Goal: Navigation & Orientation: Find specific page/section

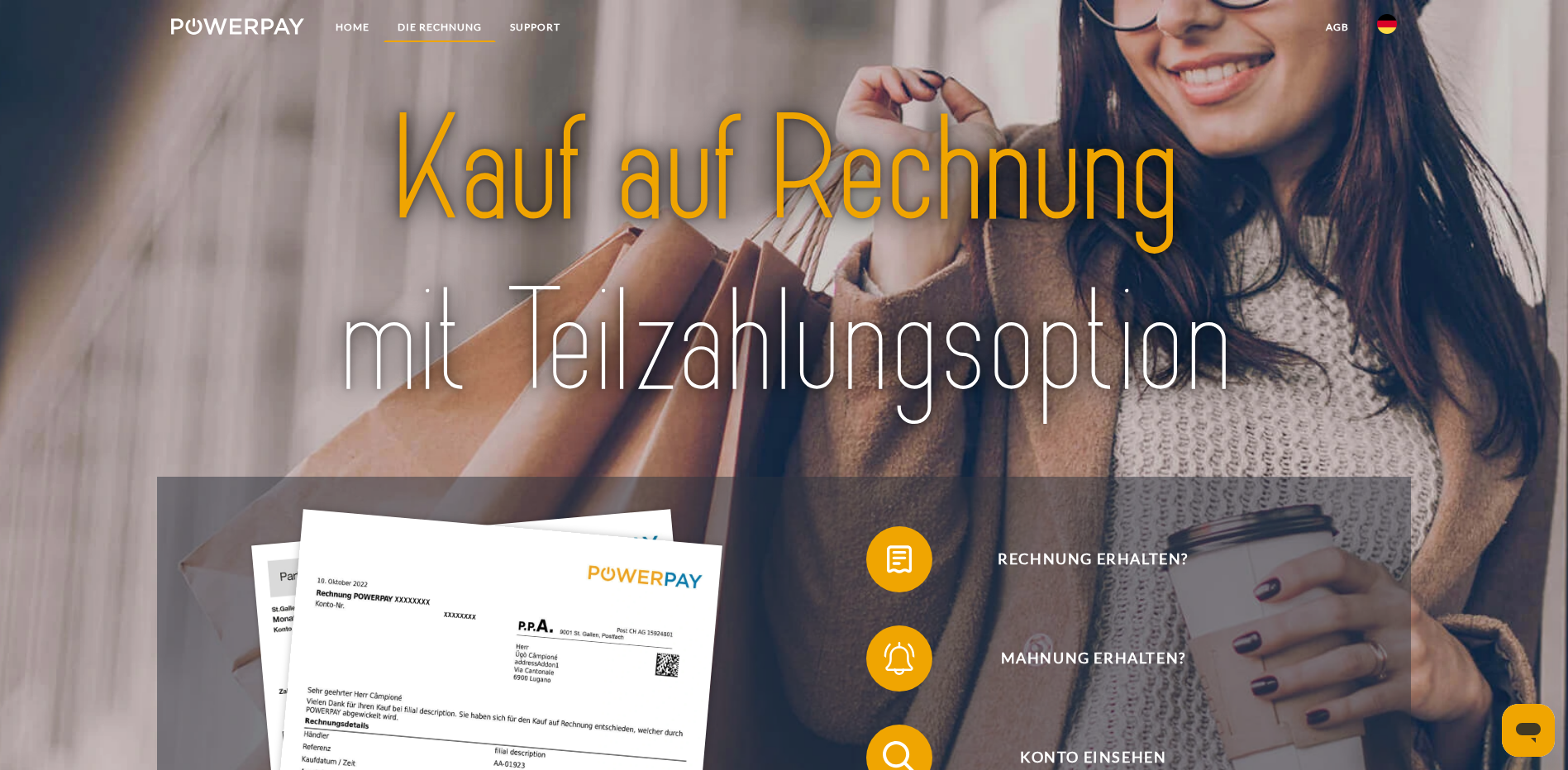
click at [427, 28] on link "DIE RECHNUNG" at bounding box center [440, 27] width 113 height 30
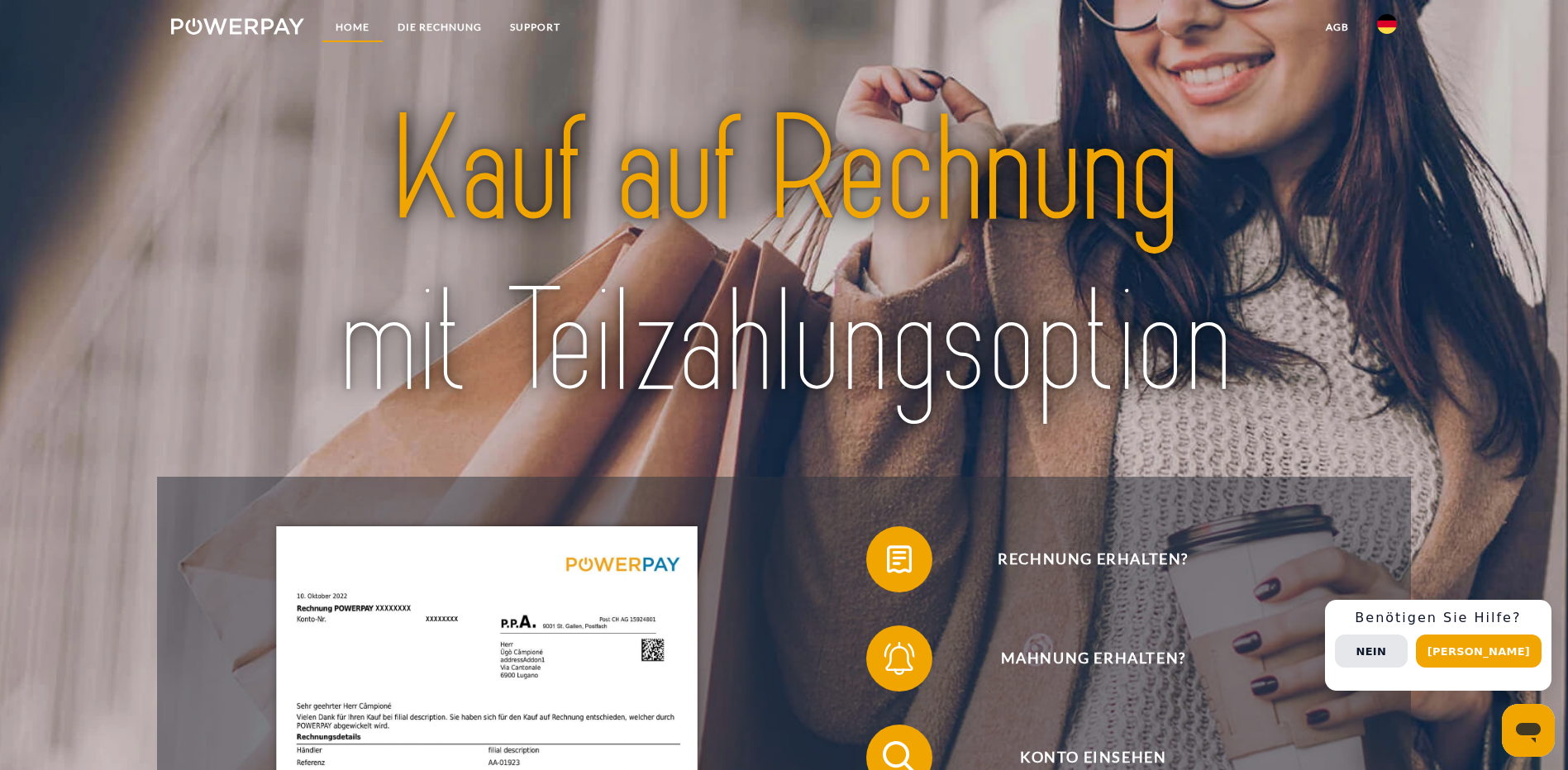
click at [355, 27] on link "Home" at bounding box center [353, 27] width 62 height 30
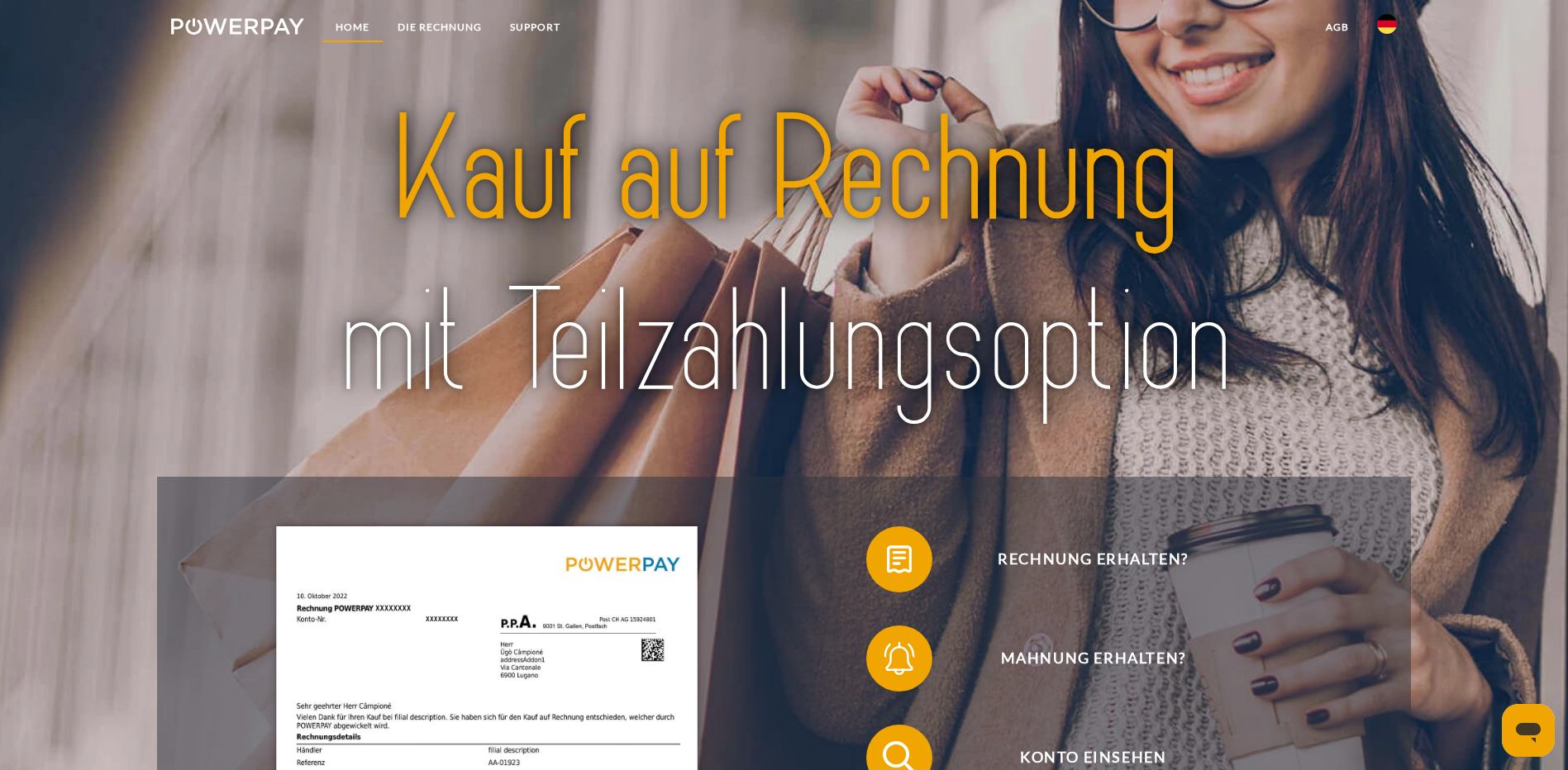
click at [349, 21] on link "Home" at bounding box center [353, 27] width 62 height 30
click at [425, 21] on link "DIE RECHNUNG" at bounding box center [440, 27] width 113 height 30
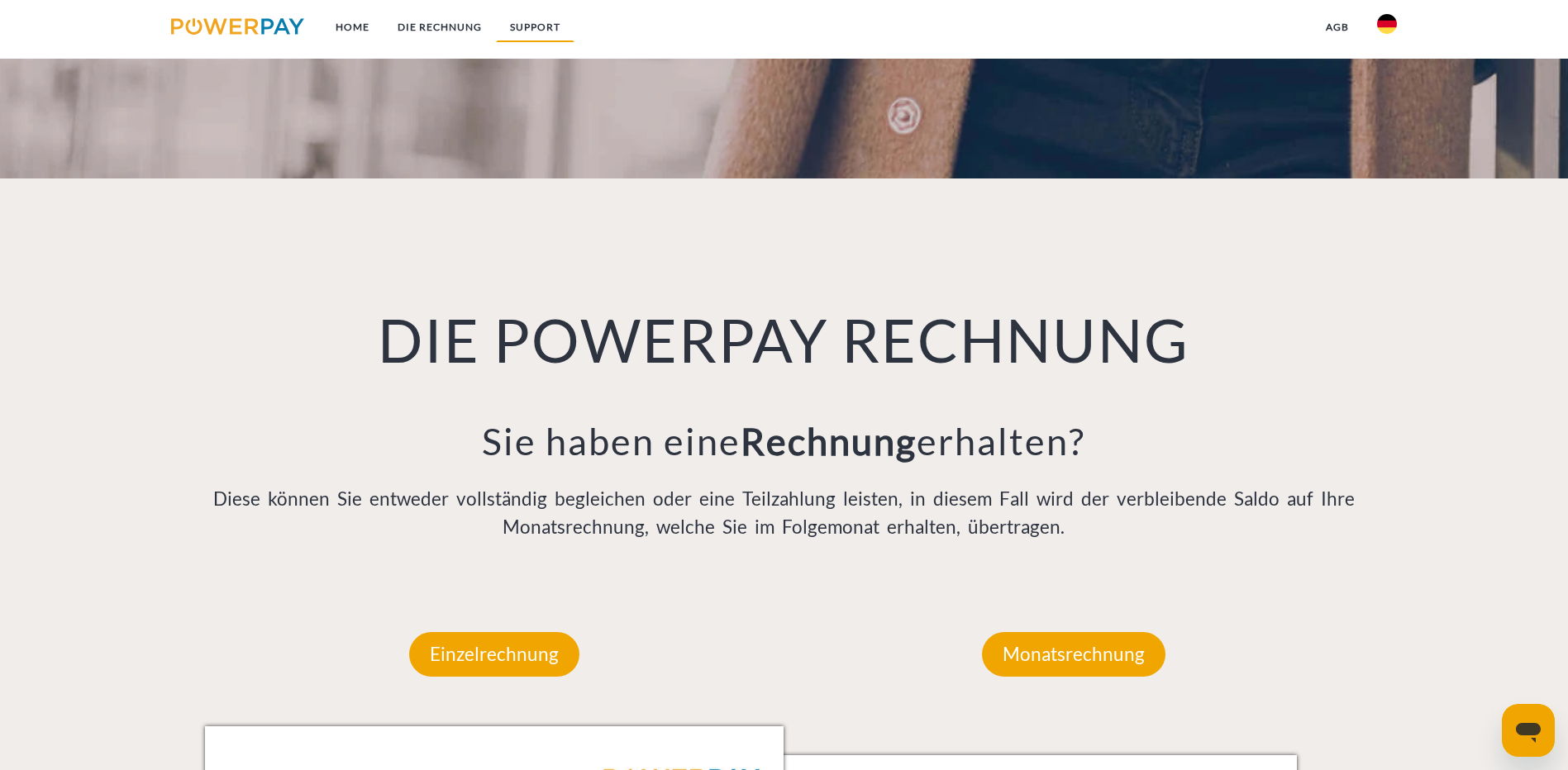
click at [528, 25] on link "SUPPORT" at bounding box center [535, 27] width 79 height 30
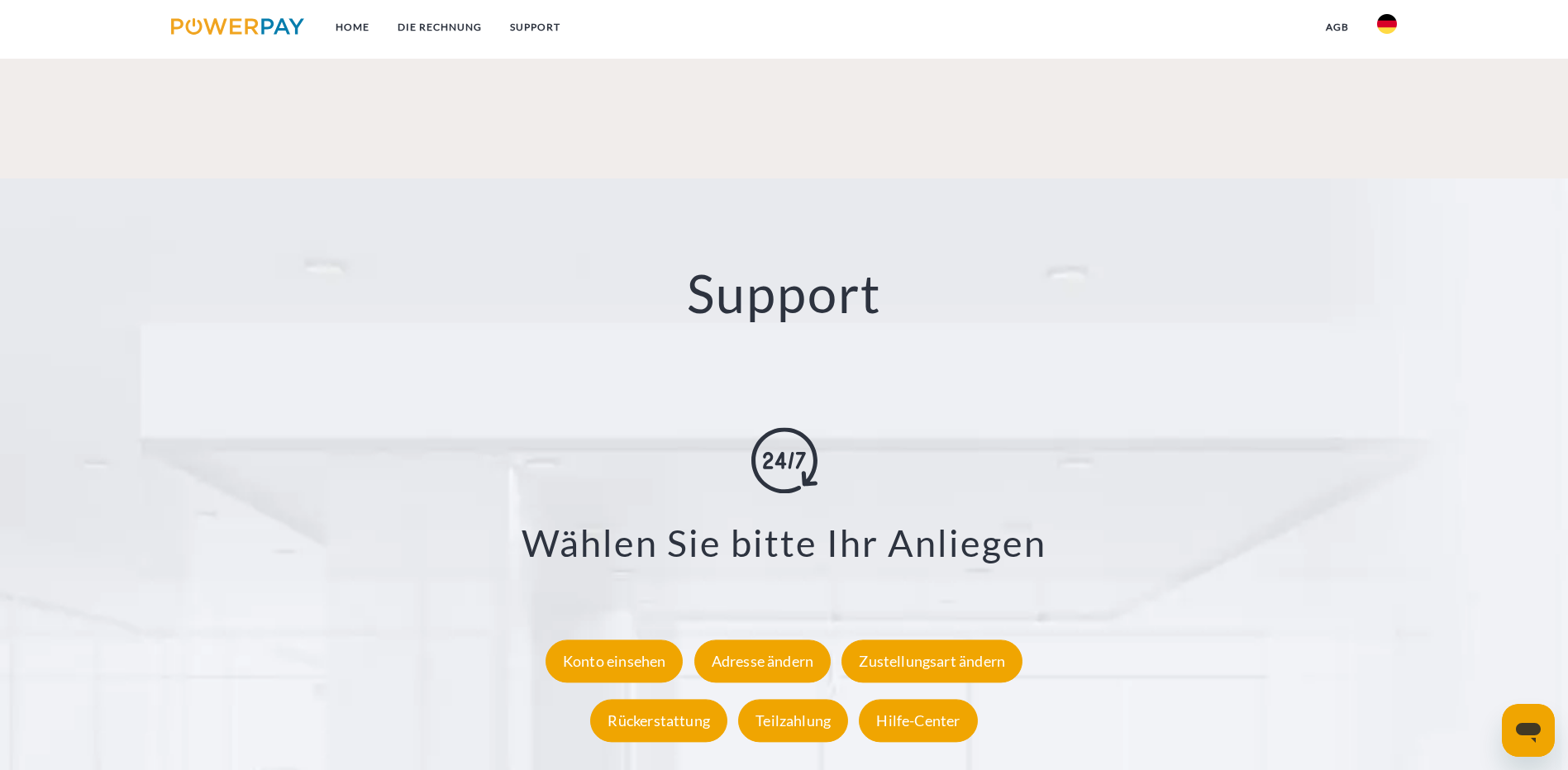
scroll to position [3051, 0]
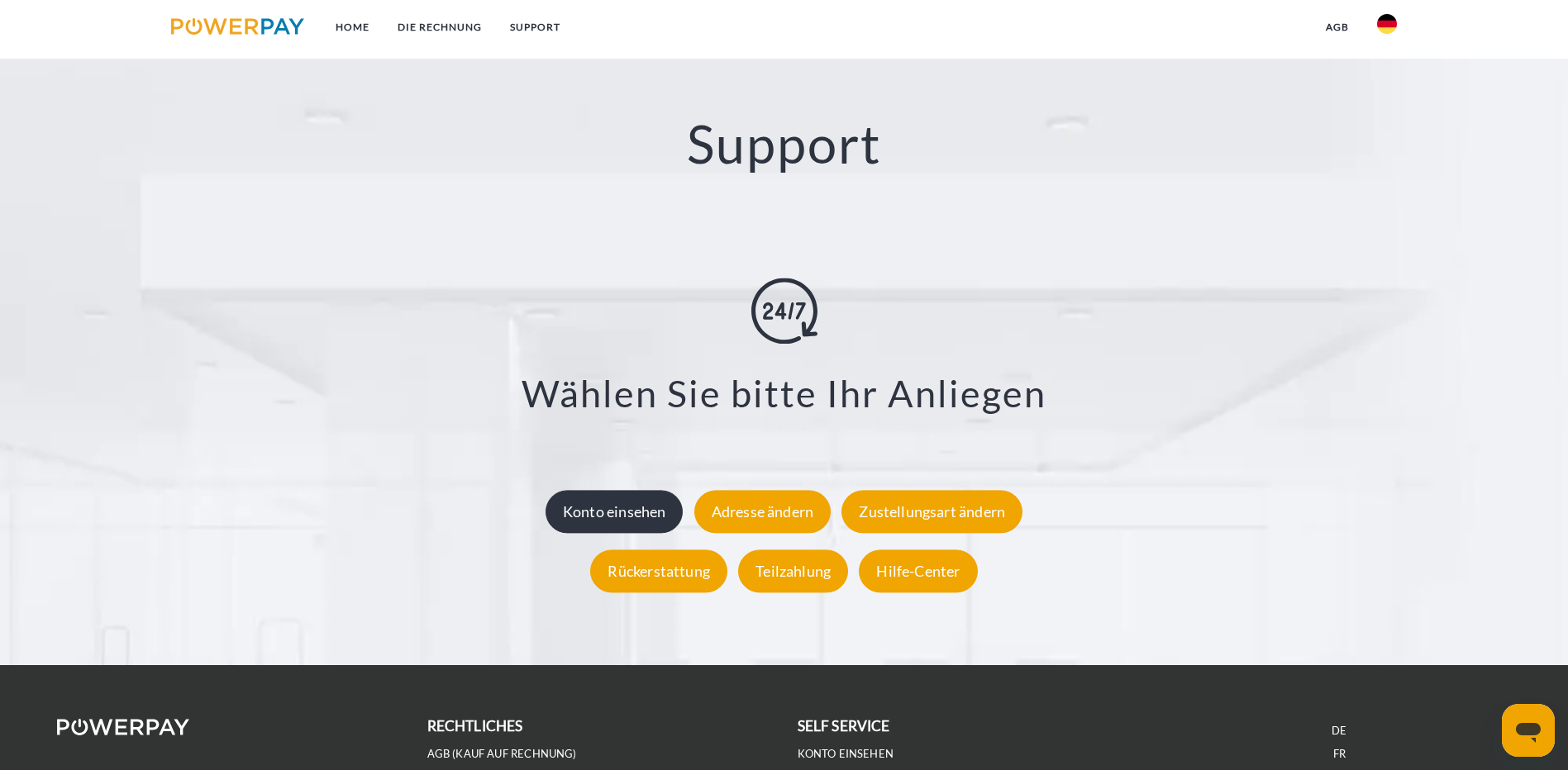
click at [617, 490] on div "Konto einsehen" at bounding box center [615, 512] width 138 height 43
